Goal: Navigation & Orientation: Find specific page/section

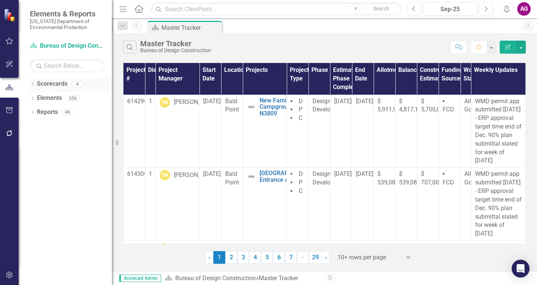
click at [33, 83] on icon "Dropdown" at bounding box center [32, 85] width 5 height 4
click at [56, 86] on link "Scorecards" at bounding box center [52, 84] width 31 height 9
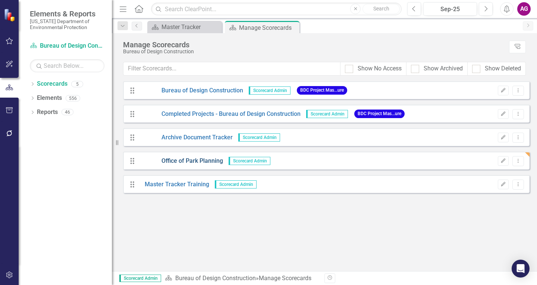
click at [175, 163] on link "Office of Park Planning" at bounding box center [181, 161] width 84 height 9
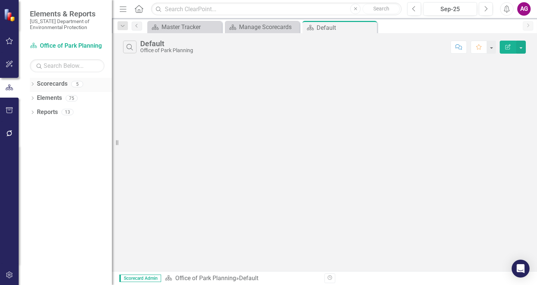
click at [59, 86] on link "Scorecards" at bounding box center [52, 84] width 31 height 9
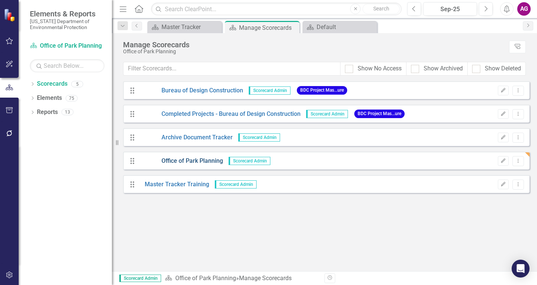
click at [179, 161] on link "Office of Park Planning" at bounding box center [181, 161] width 84 height 9
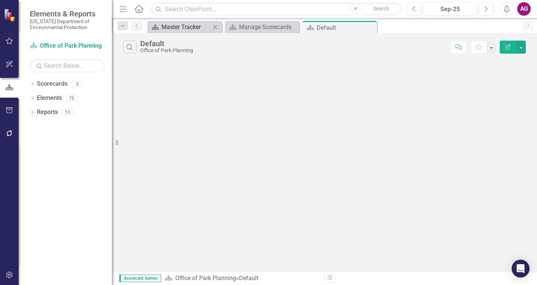
click at [185, 28] on div "Master Tracker" at bounding box center [185, 26] width 49 height 9
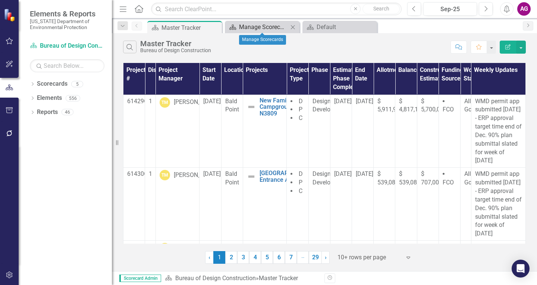
click at [246, 27] on div "Manage Scorecards" at bounding box center [263, 26] width 49 height 9
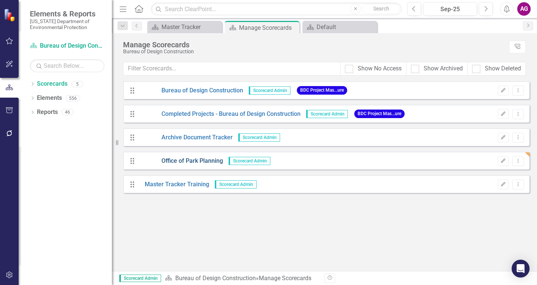
click at [194, 162] on link "Office of Park Planning" at bounding box center [181, 161] width 84 height 9
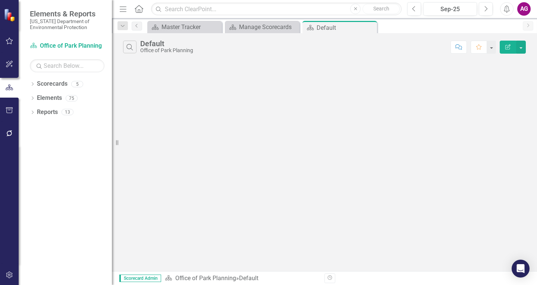
click at [156, 47] on div "Default" at bounding box center [166, 44] width 53 height 8
click at [508, 47] on icon "Edit Report" at bounding box center [507, 46] width 7 height 5
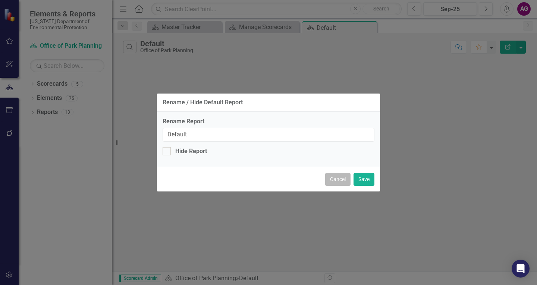
click at [337, 178] on button "Cancel" at bounding box center [337, 179] width 25 height 13
